Goal: Navigation & Orientation: Find specific page/section

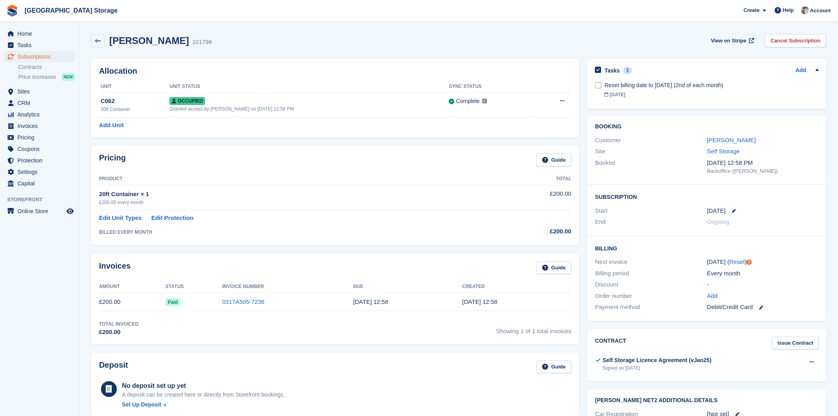
scroll to position [387, 0]
click at [37, 24] on aside "Home Tasks Subscriptions Subscriptions Subscriptions Contracts Price increases …" at bounding box center [39, 210] width 79 height 376
click at [36, 32] on span "Home" at bounding box center [41, 33] width 48 height 11
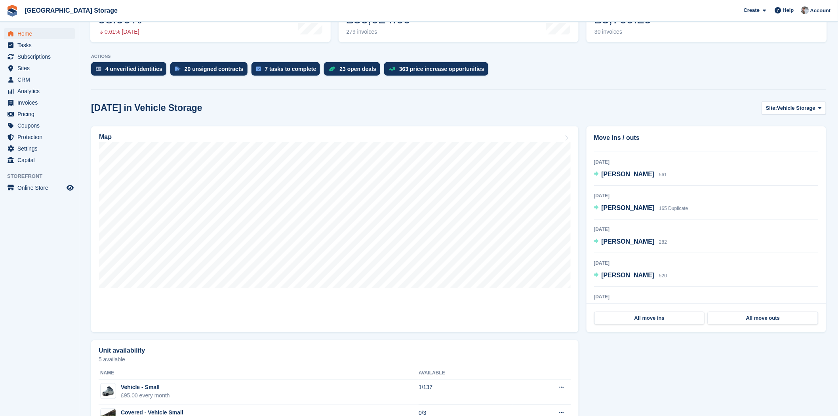
scroll to position [1458, 0]
